Goal: Use online tool/utility: Utilize a website feature to perform a specific function

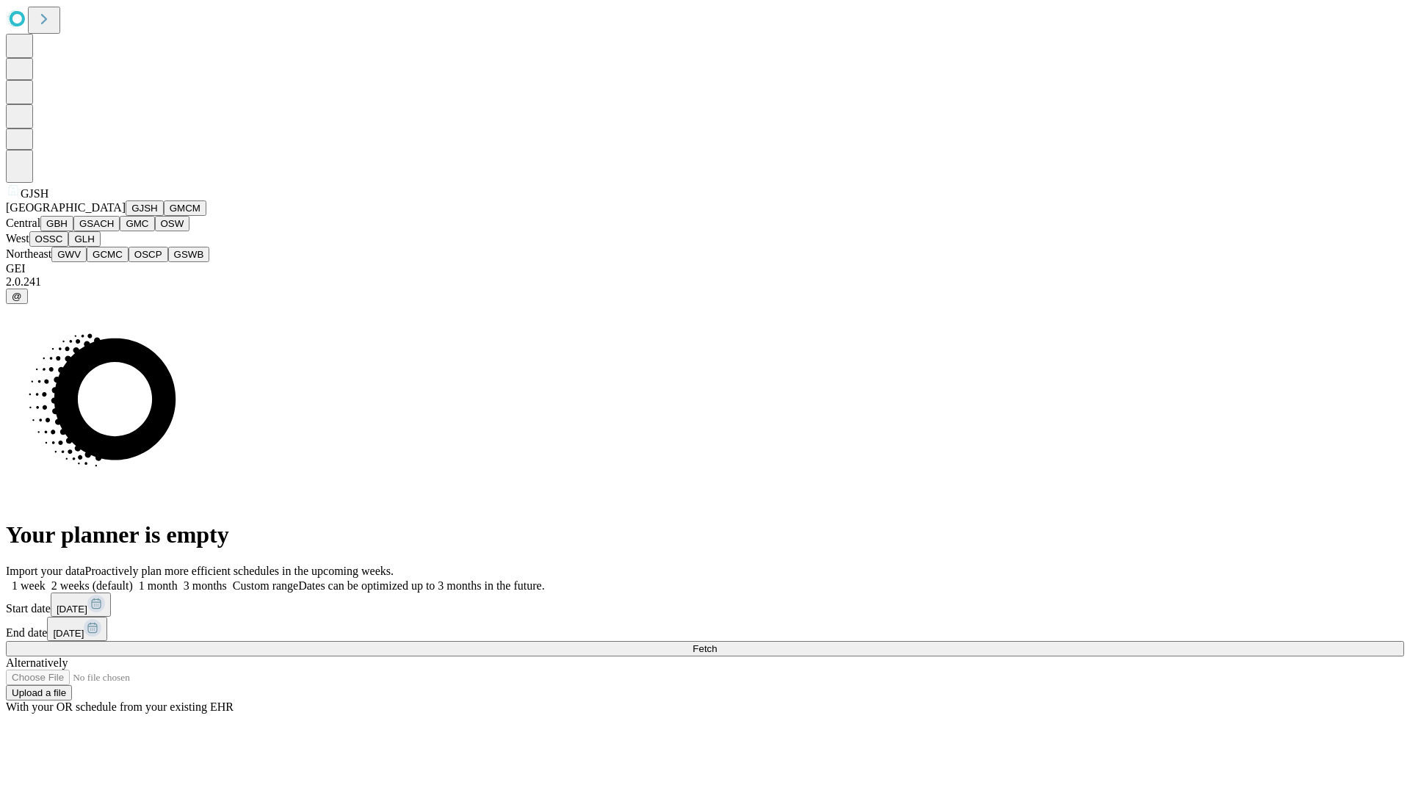
click at [126, 216] on button "GJSH" at bounding box center [145, 208] width 38 height 15
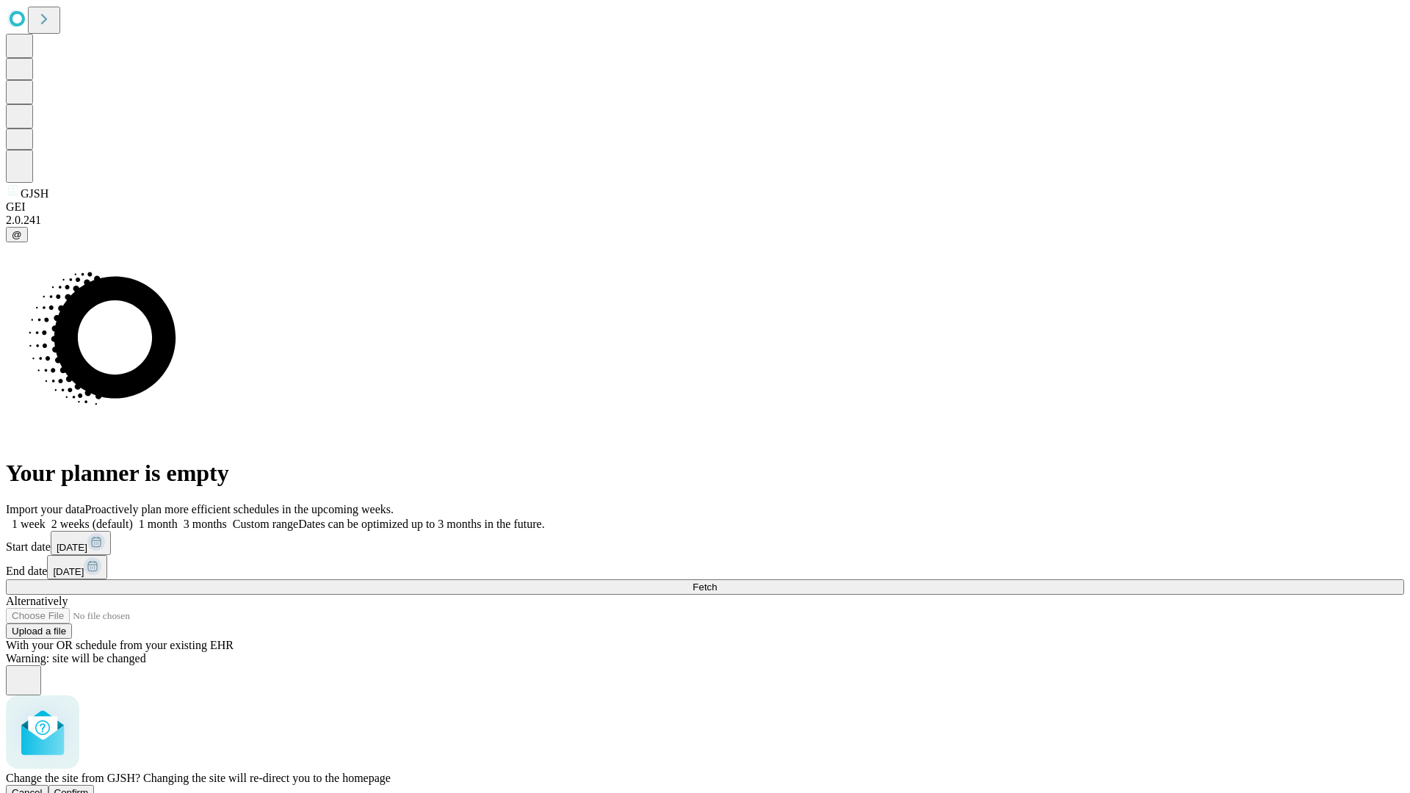
click at [89, 787] on span "Confirm" at bounding box center [71, 792] width 35 height 11
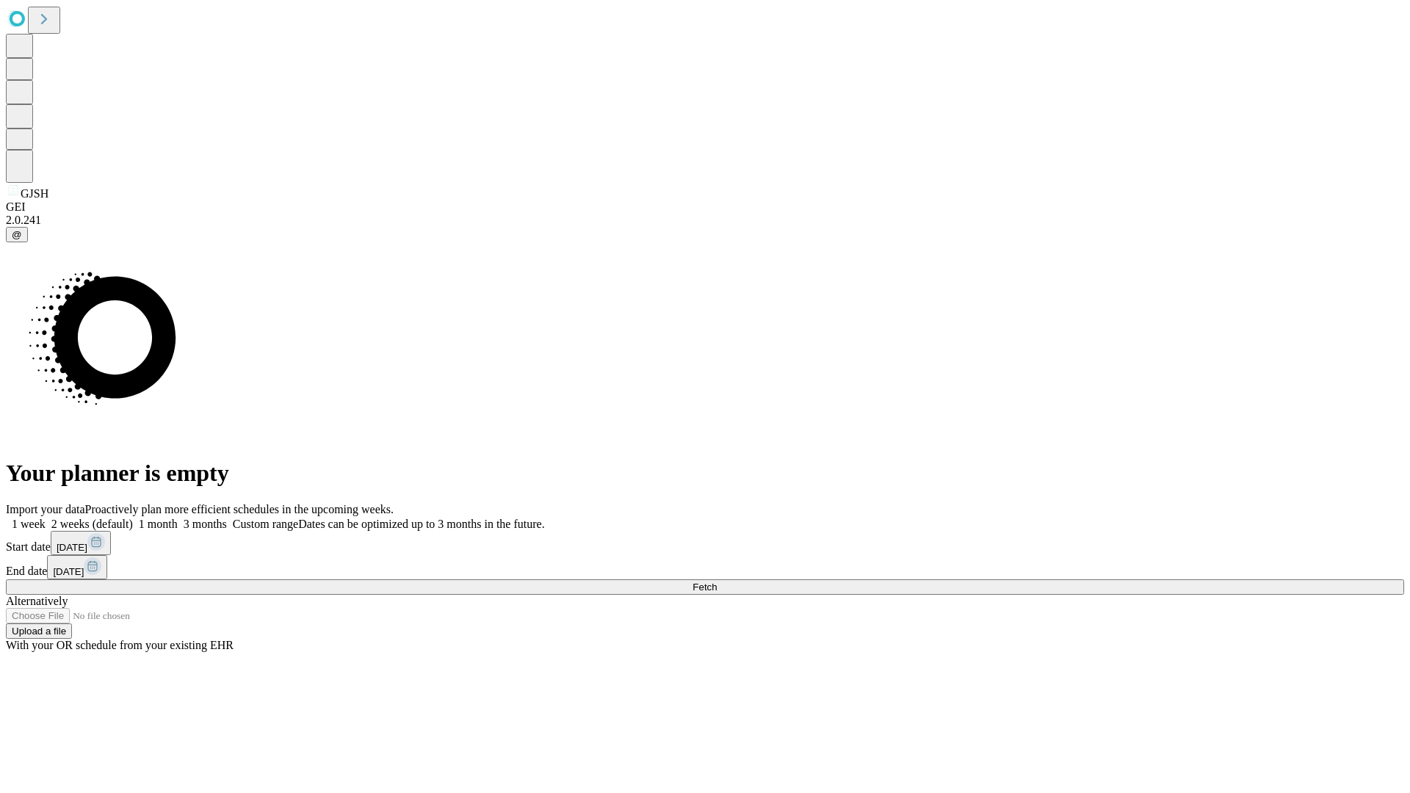
click at [46, 518] on label "1 week" at bounding box center [26, 524] width 40 height 12
click at [717, 582] on span "Fetch" at bounding box center [705, 587] width 24 height 11
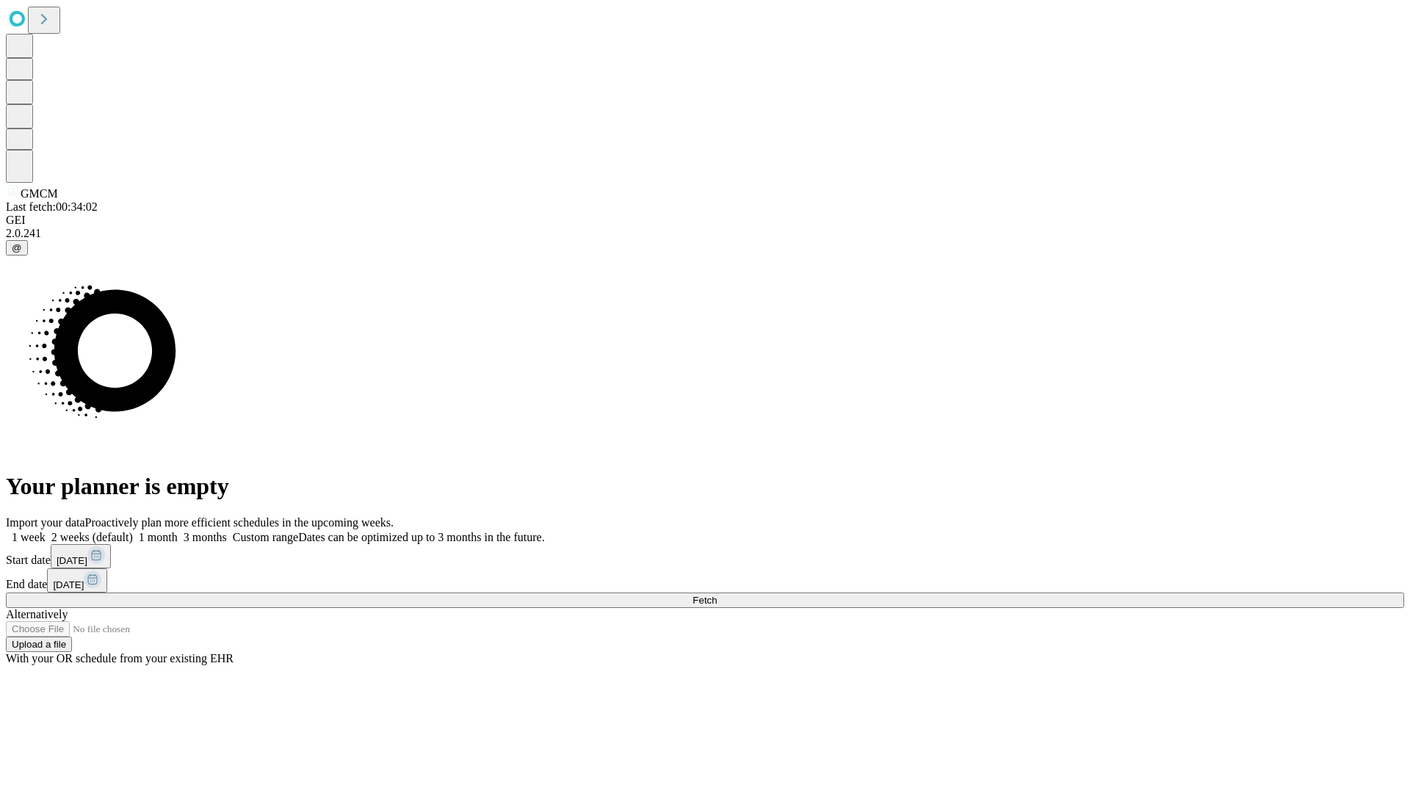
click at [46, 531] on label "1 week" at bounding box center [26, 537] width 40 height 12
click at [717, 595] on span "Fetch" at bounding box center [705, 600] width 24 height 11
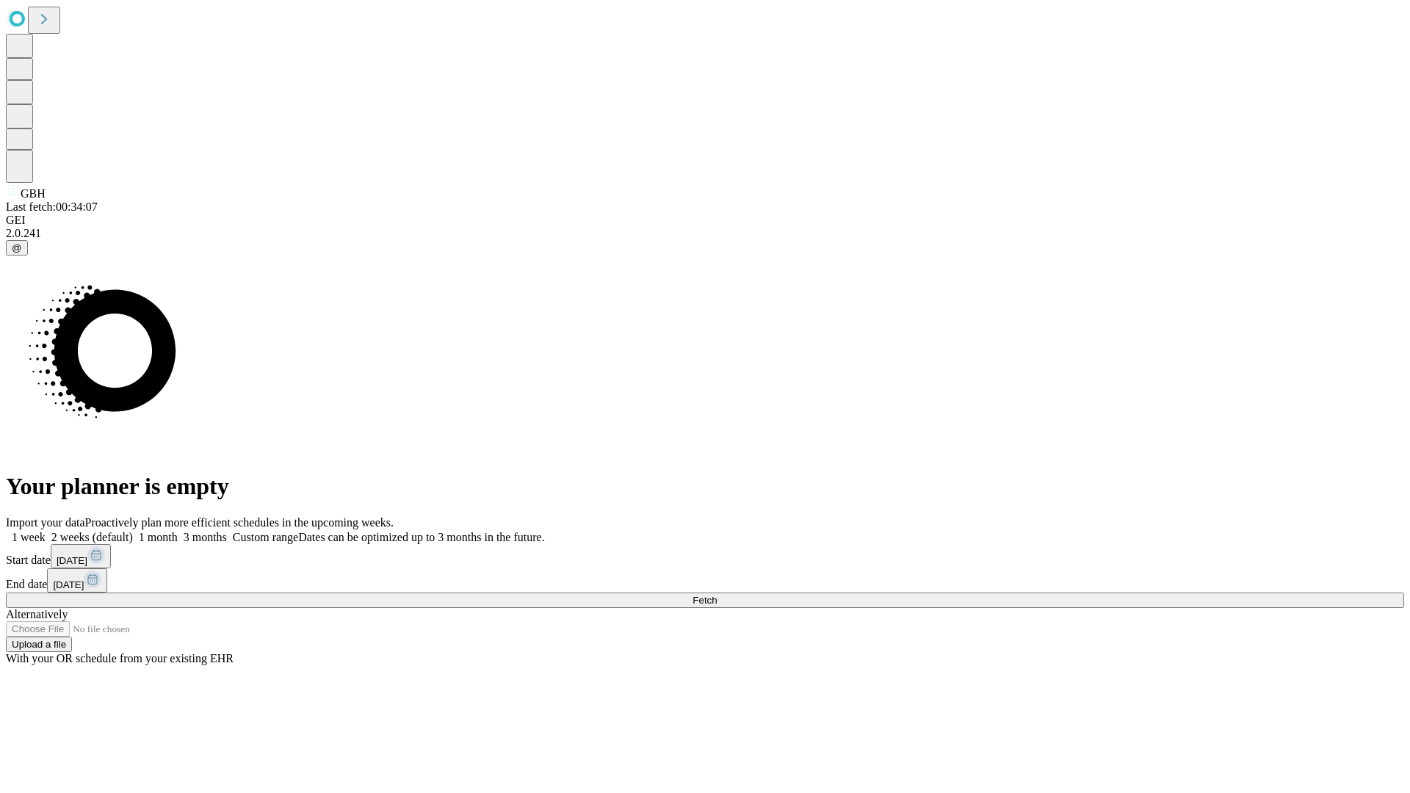
click at [46, 531] on label "1 week" at bounding box center [26, 537] width 40 height 12
click at [717, 595] on span "Fetch" at bounding box center [705, 600] width 24 height 11
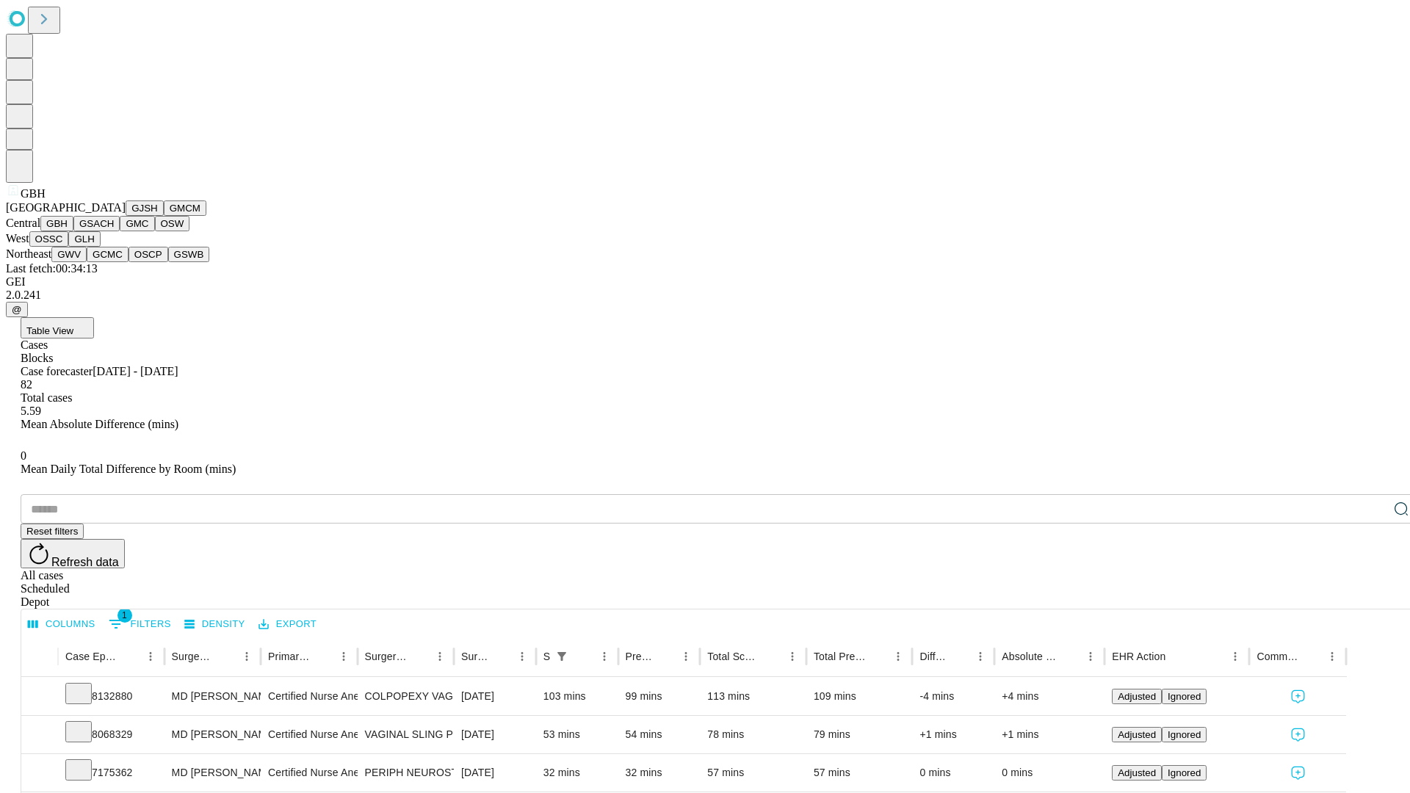
click at [114, 231] on button "GSACH" at bounding box center [96, 223] width 46 height 15
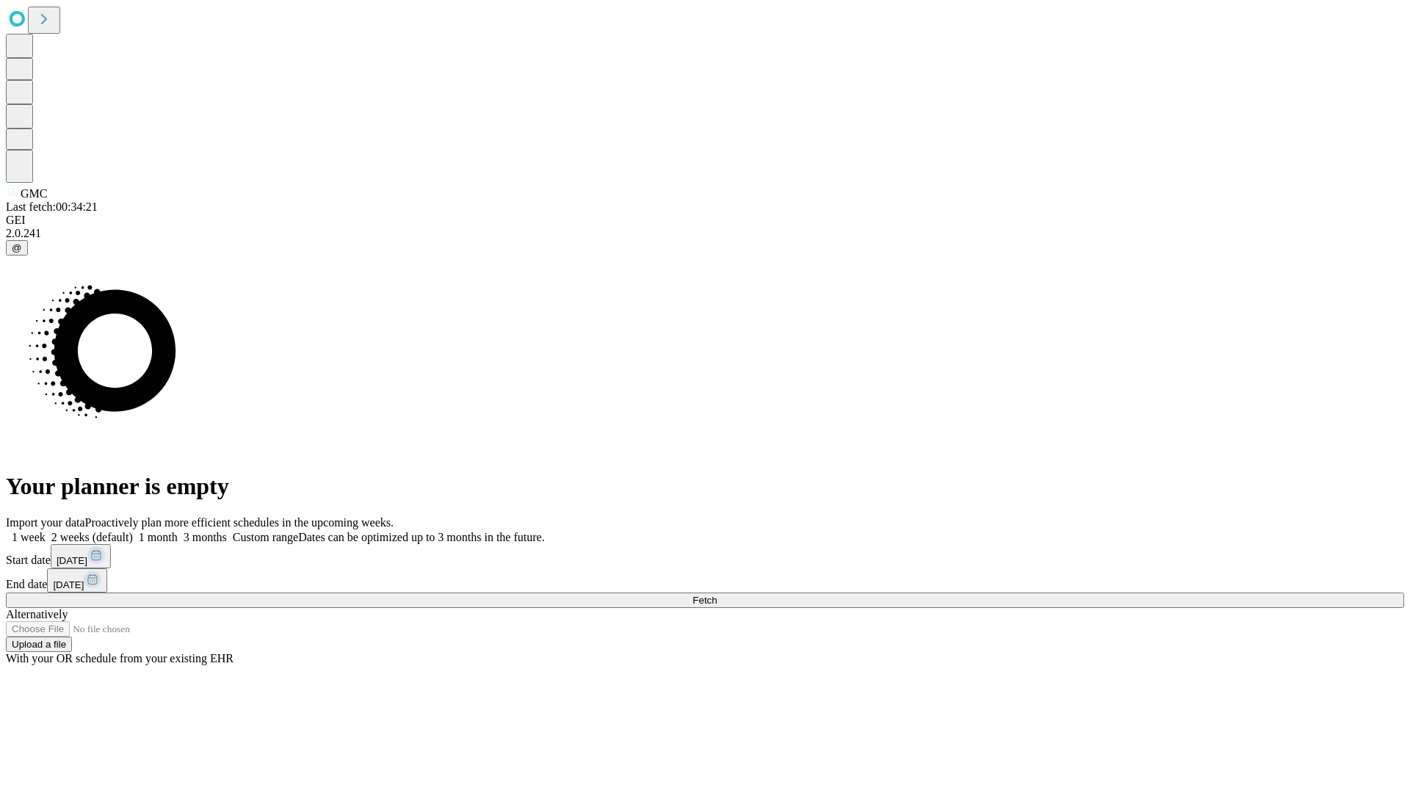
click at [717, 595] on span "Fetch" at bounding box center [705, 600] width 24 height 11
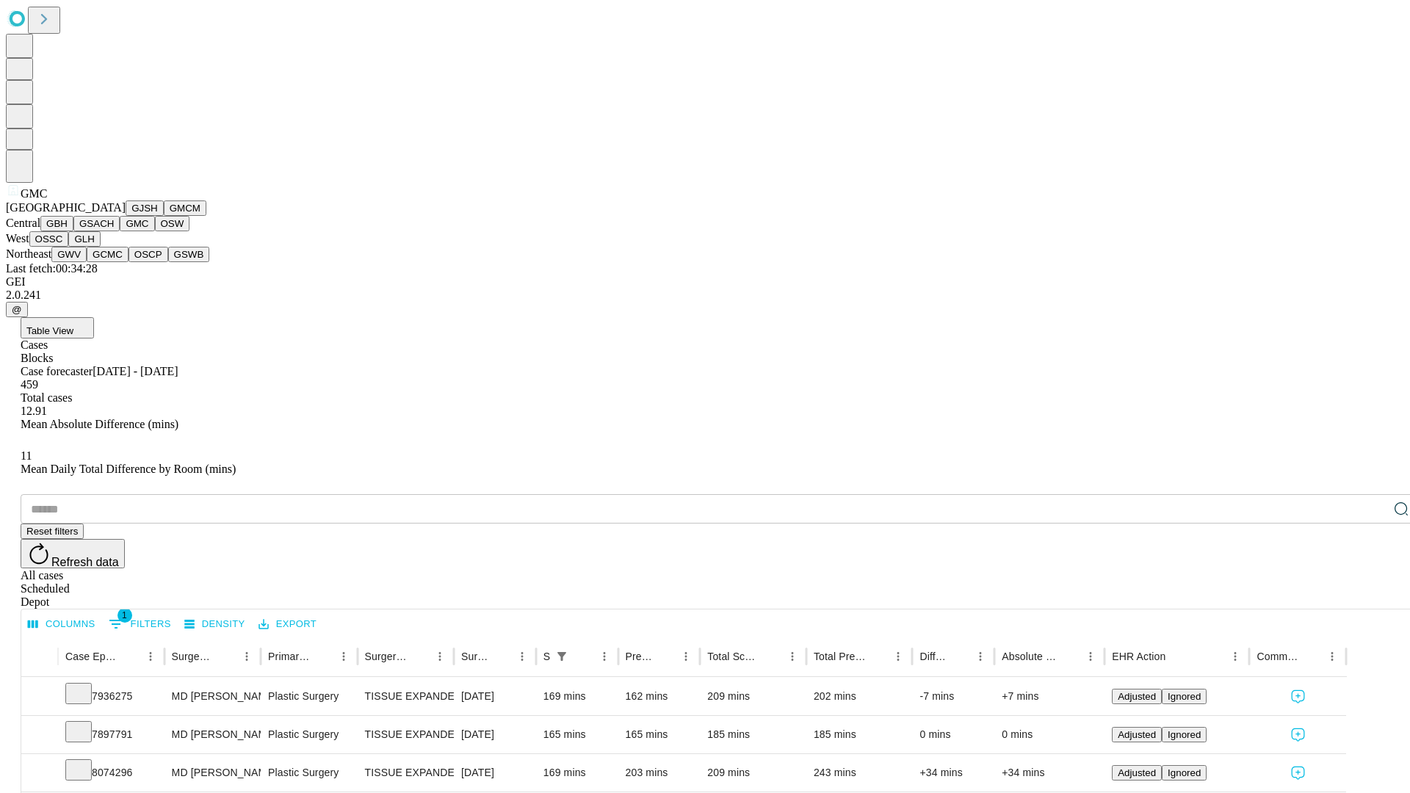
click at [155, 231] on button "OSW" at bounding box center [172, 223] width 35 height 15
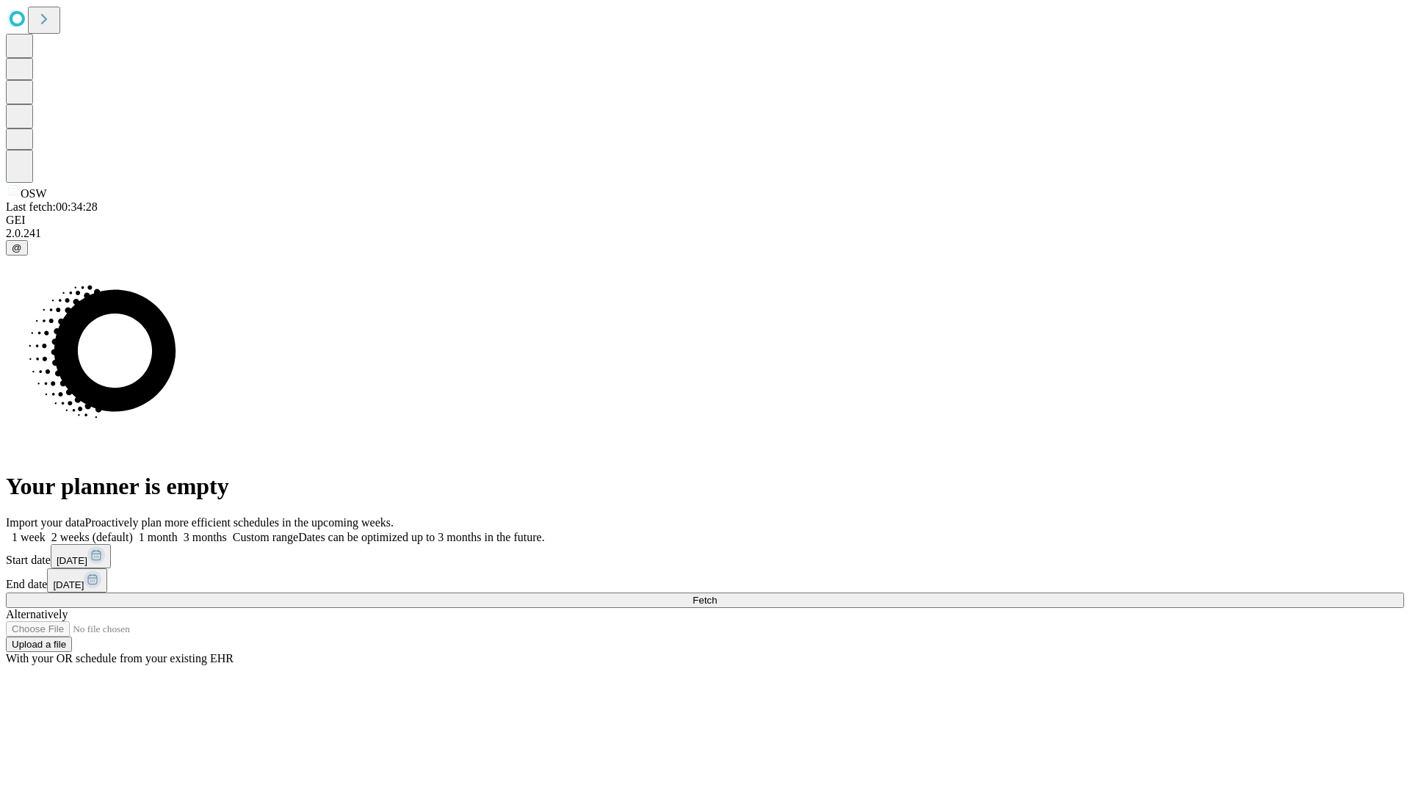
click at [46, 531] on label "1 week" at bounding box center [26, 537] width 40 height 12
click at [717, 595] on span "Fetch" at bounding box center [705, 600] width 24 height 11
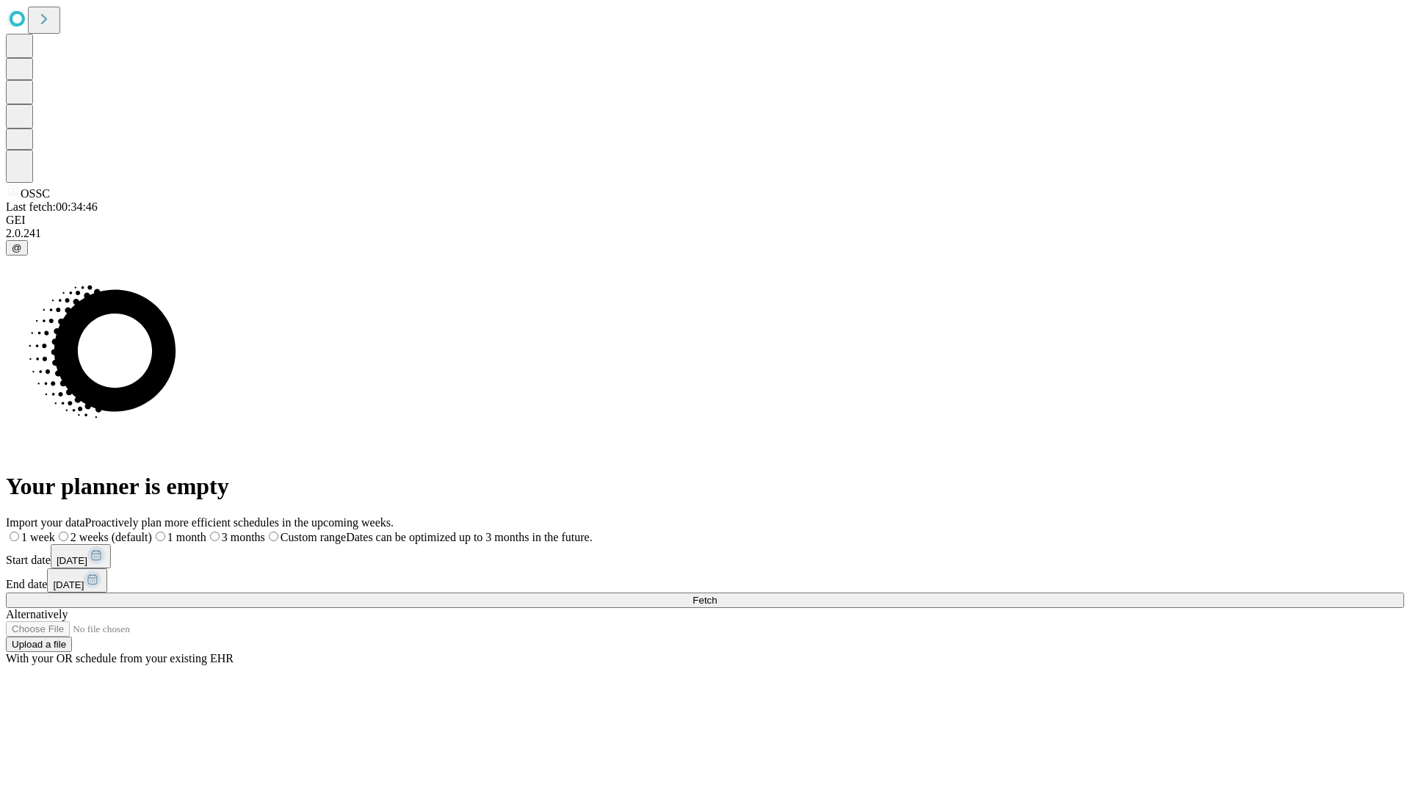
click at [55, 531] on label "1 week" at bounding box center [30, 537] width 49 height 12
click at [717, 595] on span "Fetch" at bounding box center [705, 600] width 24 height 11
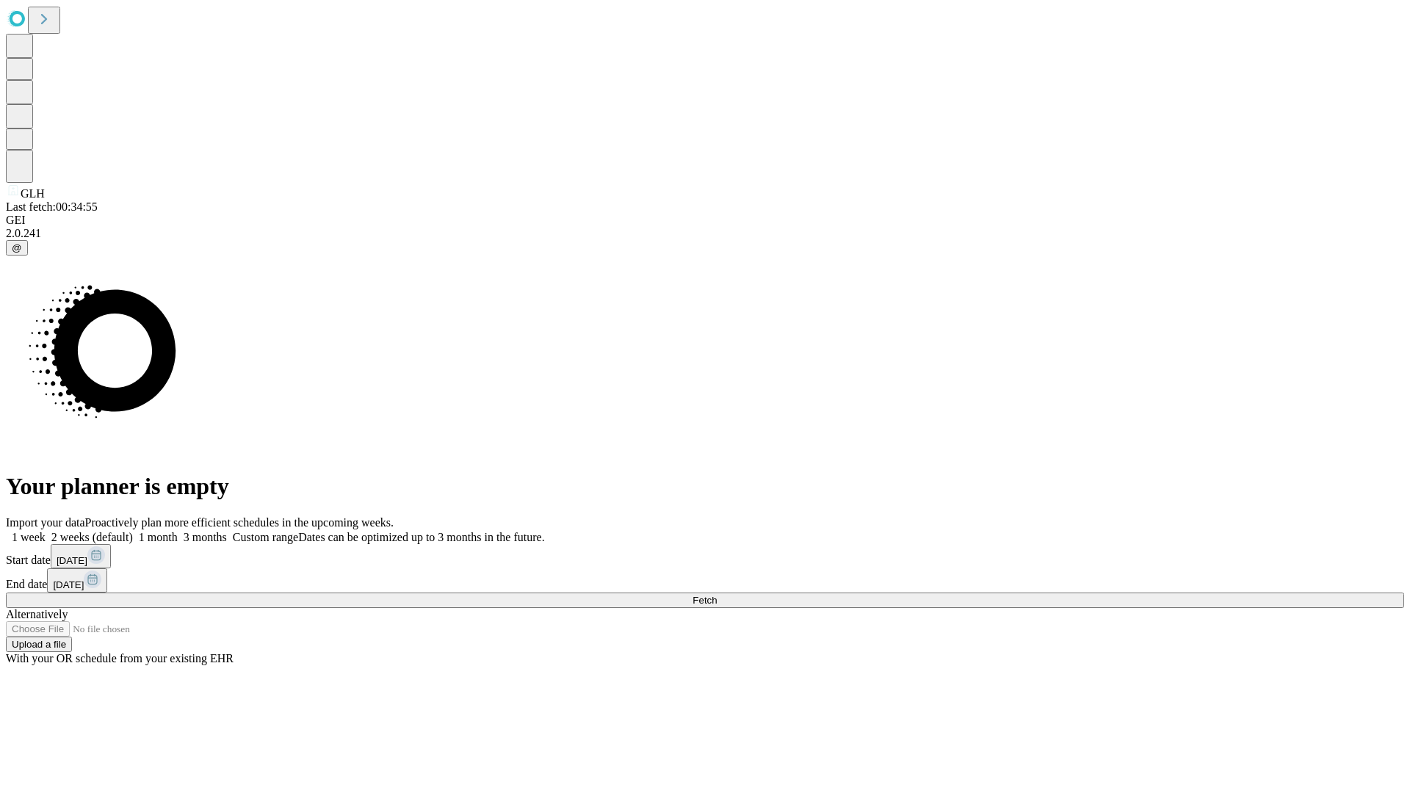
click at [46, 531] on label "1 week" at bounding box center [26, 537] width 40 height 12
click at [717, 595] on span "Fetch" at bounding box center [705, 600] width 24 height 11
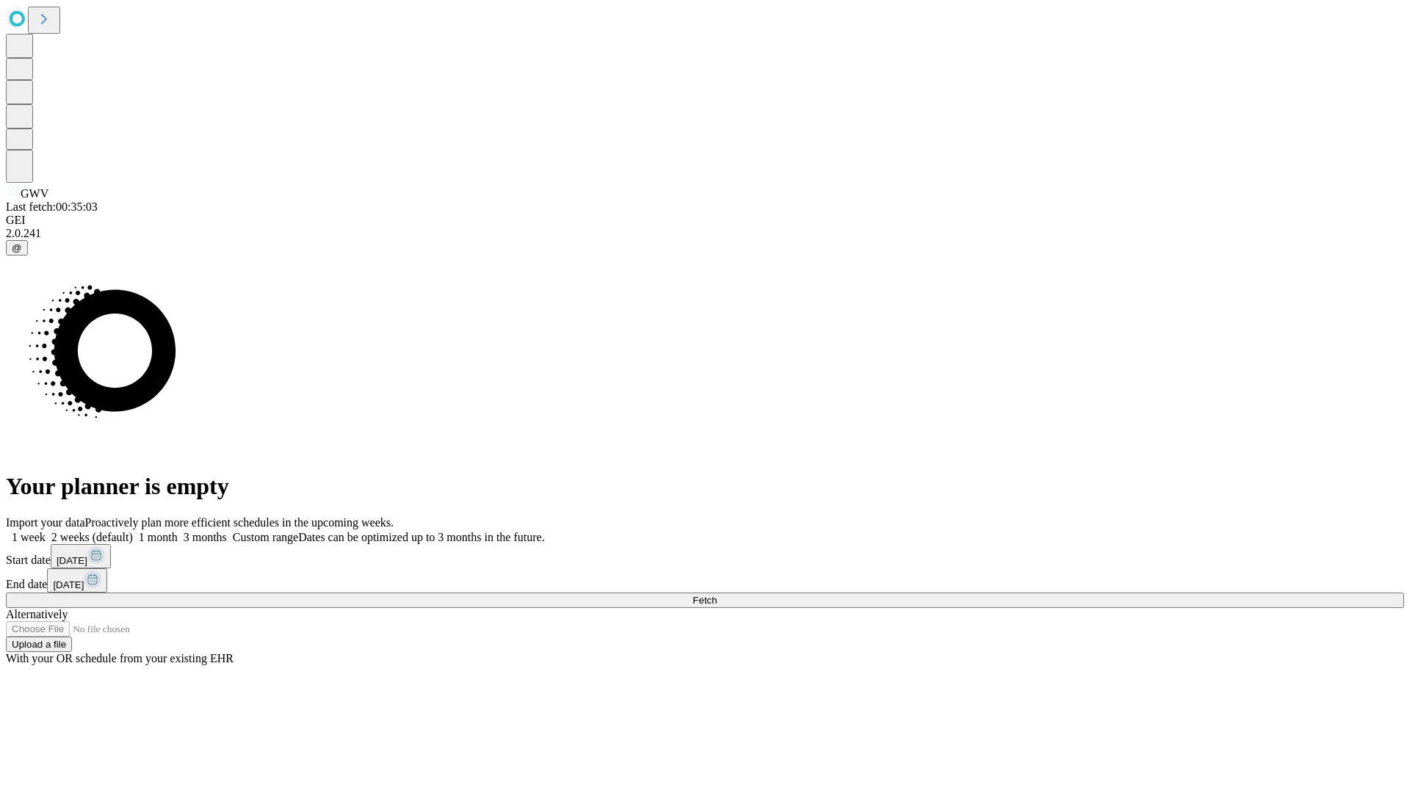
click at [46, 531] on label "1 week" at bounding box center [26, 537] width 40 height 12
click at [717, 595] on span "Fetch" at bounding box center [705, 600] width 24 height 11
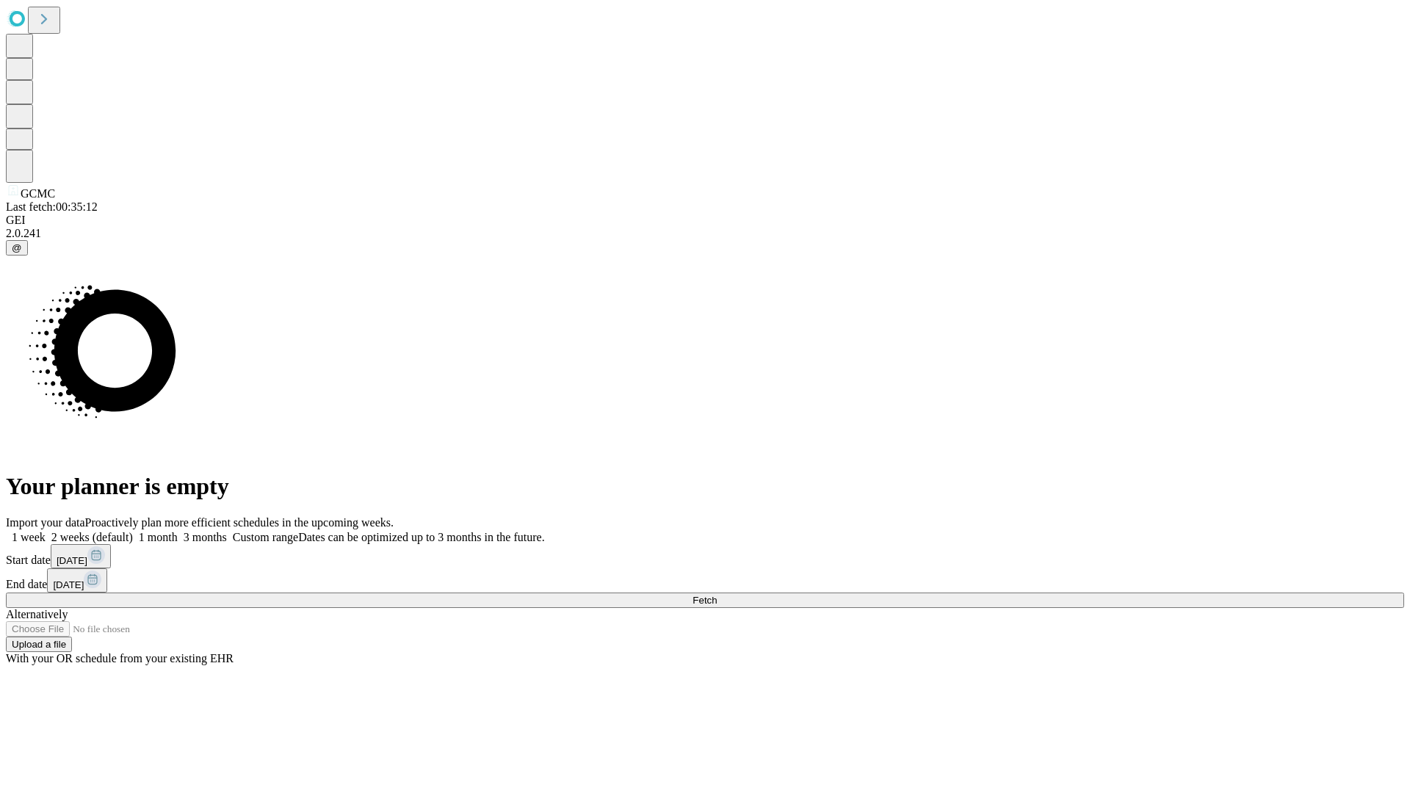
click at [46, 531] on label "1 week" at bounding box center [26, 537] width 40 height 12
click at [717, 595] on span "Fetch" at bounding box center [705, 600] width 24 height 11
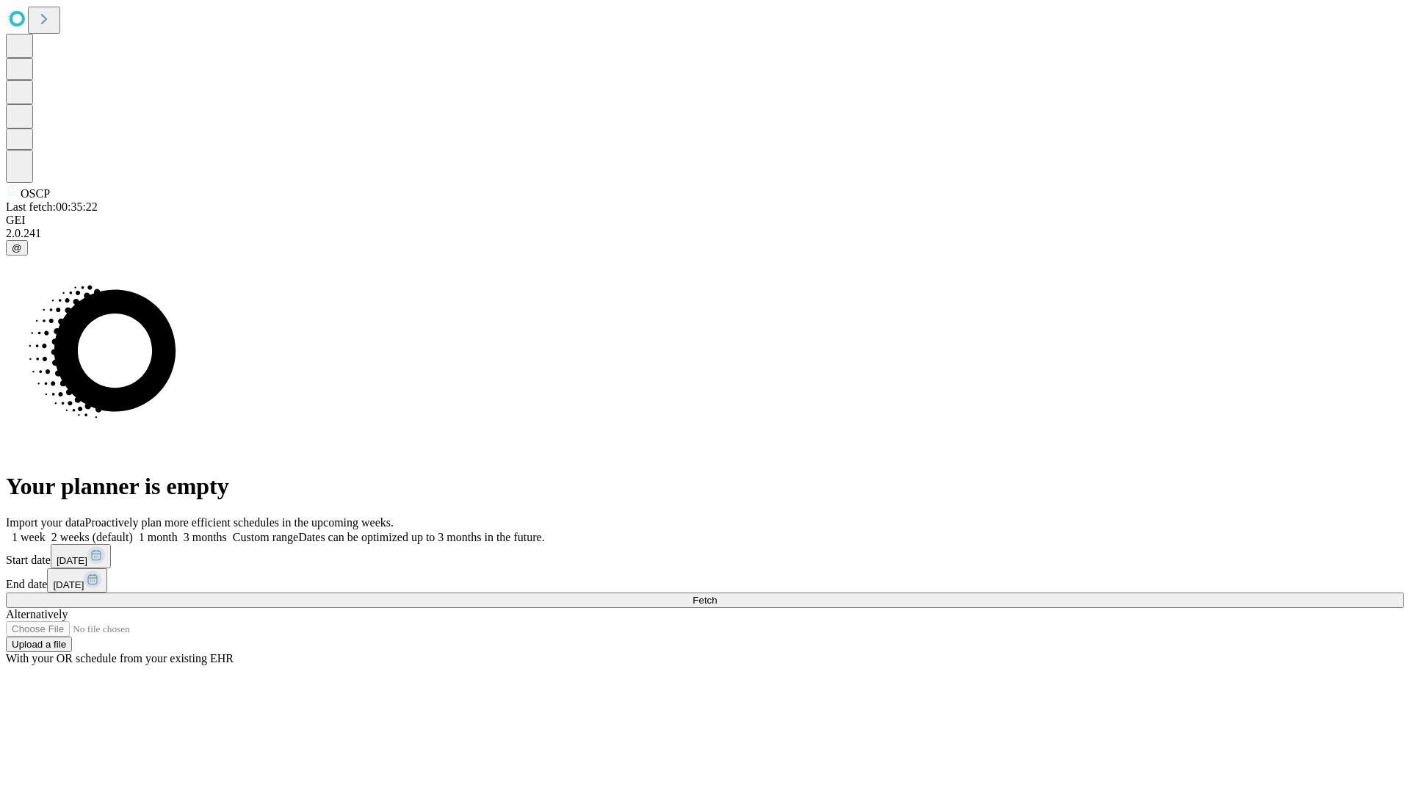
click at [46, 531] on label "1 week" at bounding box center [26, 537] width 40 height 12
click at [717, 595] on span "Fetch" at bounding box center [705, 600] width 24 height 11
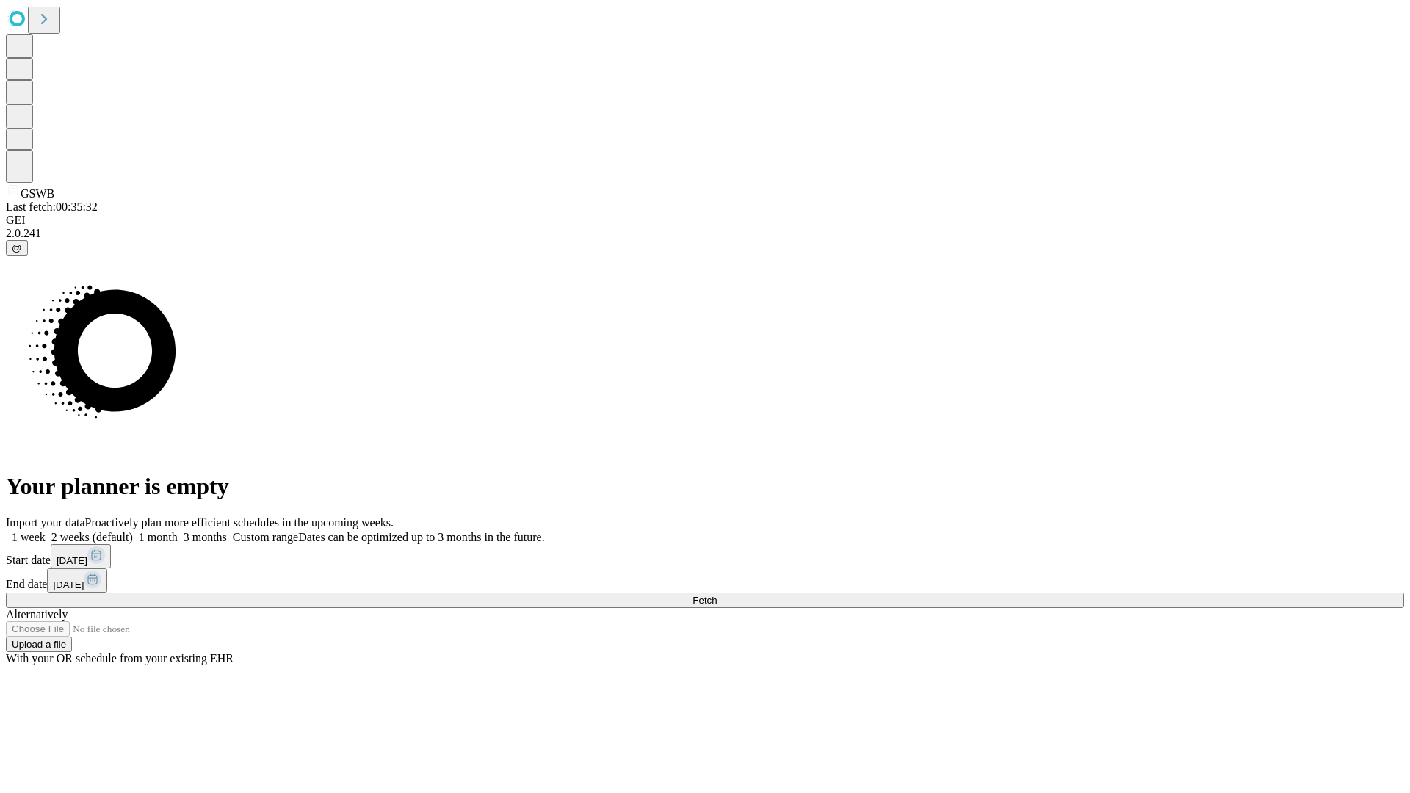
click at [46, 531] on label "1 week" at bounding box center [26, 537] width 40 height 12
click at [717, 595] on span "Fetch" at bounding box center [705, 600] width 24 height 11
